Goal: Transaction & Acquisition: Book appointment/travel/reservation

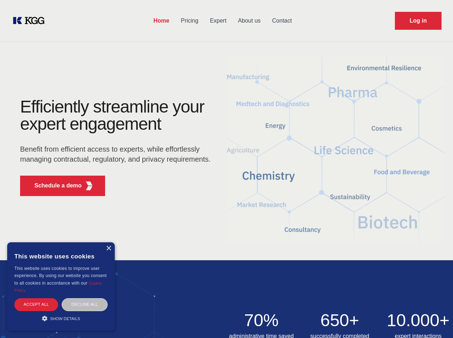
click at [226, 169] on div "Efficiently streamline your expert engagement Benefit from efficient access to …" at bounding box center [118, 150] width 218 height 104
click at [54, 186] on p "Schedule a demo" at bounding box center [57, 186] width 47 height 9
click at [108, 249] on div "× This website uses cookies This website uses cookies to improve user experienc…" at bounding box center [61, 287] width 108 height 89
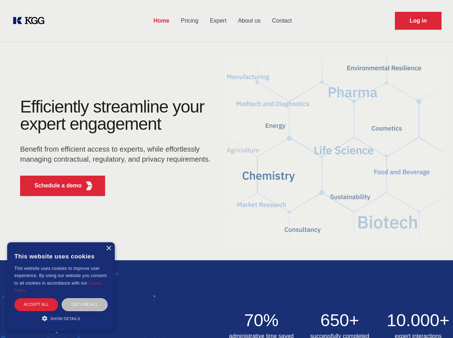
click at [36, 305] on div "Accept all" at bounding box center [36, 305] width 44 height 13
click at [85, 305] on div "Decline all" at bounding box center [85, 305] width 46 height 13
click at [61, 315] on div "Save & Close Accept all Decline all" at bounding box center [61, 307] width 97 height 16
